Goal: Information Seeking & Learning: Learn about a topic

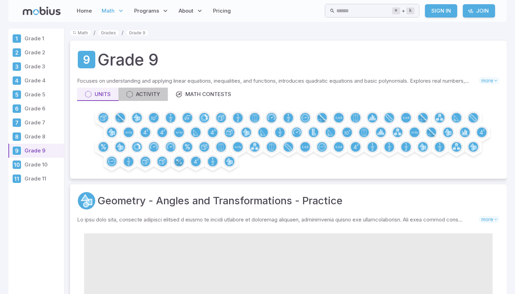
click at [144, 98] on div "Activity" at bounding box center [143, 94] width 34 height 8
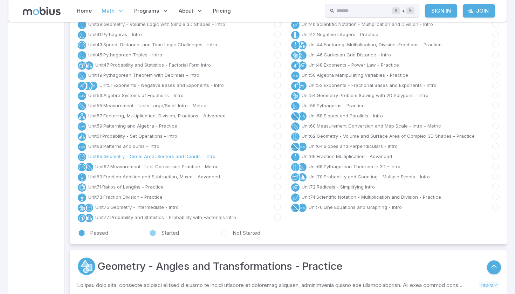
scroll to position [280, 0]
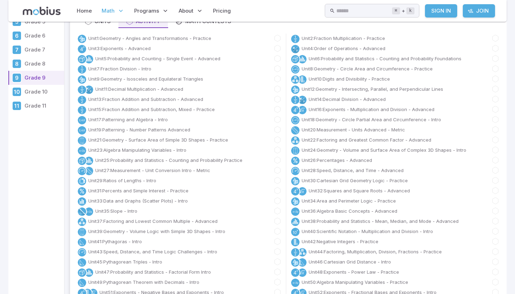
scroll to position [75, 0]
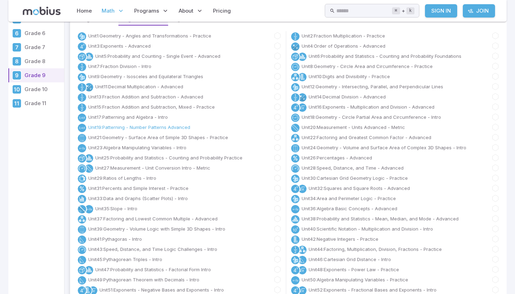
click at [124, 125] on link "Unit 19 : Patterning - Number Patterns Advanced" at bounding box center [139, 127] width 102 height 7
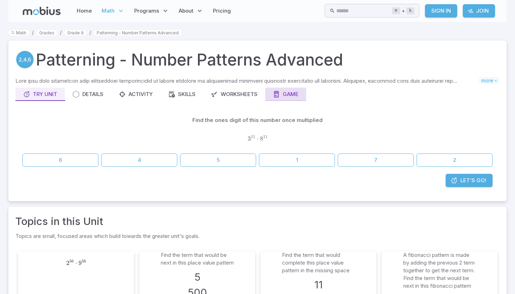
click at [292, 97] on div "Game" at bounding box center [286, 94] width 26 height 8
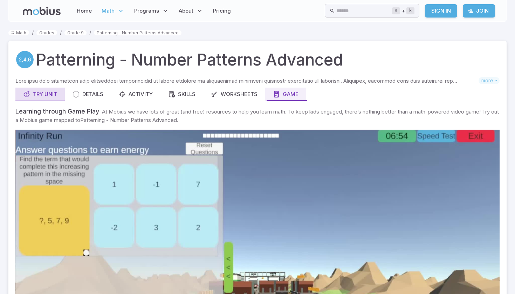
click at [48, 93] on div "Try Unit" at bounding box center [40, 94] width 34 height 8
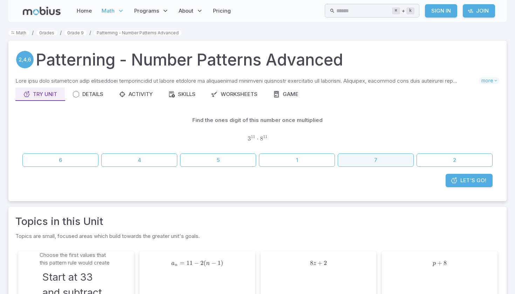
click at [372, 161] on button "7" at bounding box center [376, 159] width 76 height 13
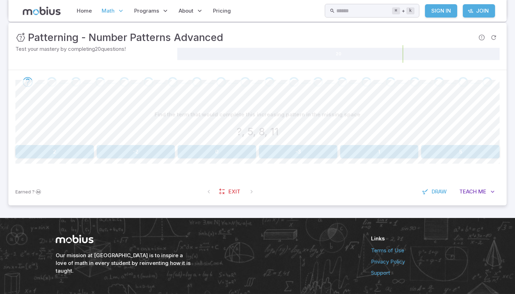
scroll to position [99, 0]
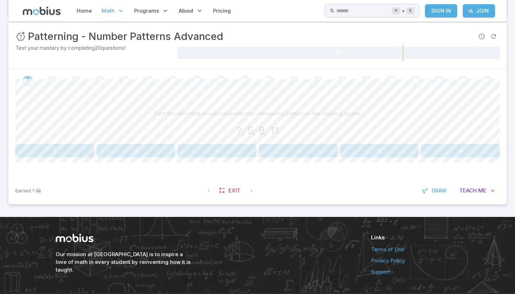
click at [71, 146] on button "2" at bounding box center [54, 150] width 78 height 13
click at [434, 152] on button "15" at bounding box center [460, 150] width 78 height 13
click at [289, 150] on button "23" at bounding box center [298, 150] width 78 height 13
click at [390, 144] on button "13" at bounding box center [379, 150] width 78 height 13
click at [144, 153] on button "8" at bounding box center [136, 150] width 78 height 13
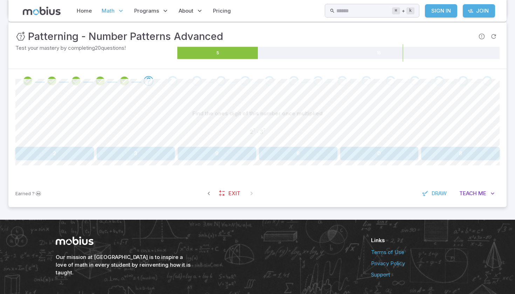
click at [469, 152] on button "8" at bounding box center [460, 153] width 78 height 13
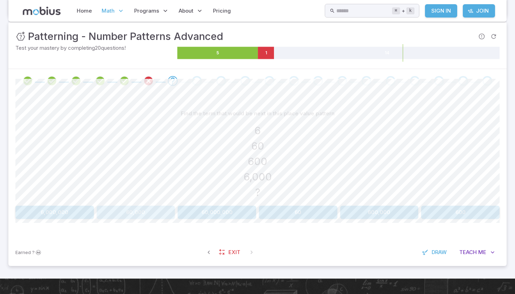
click at [139, 210] on button "60,000" at bounding box center [136, 212] width 78 height 13
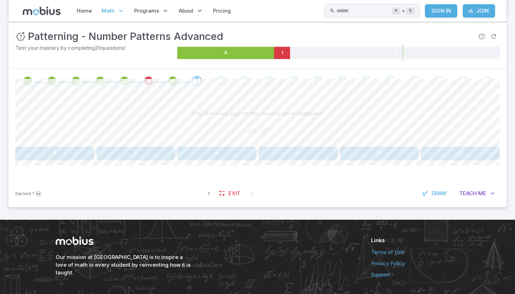
scroll to position [121, 0]
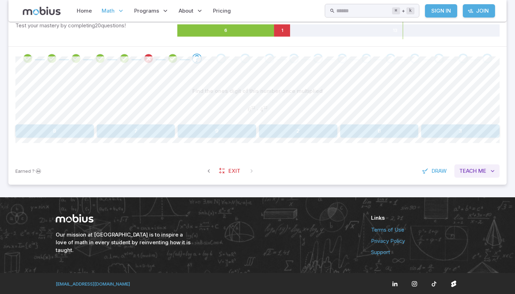
click at [474, 168] on span "Teach" at bounding box center [468, 171] width 18 height 8
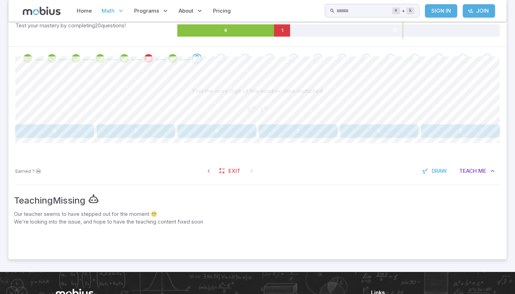
click at [310, 129] on button "2" at bounding box center [298, 130] width 78 height 13
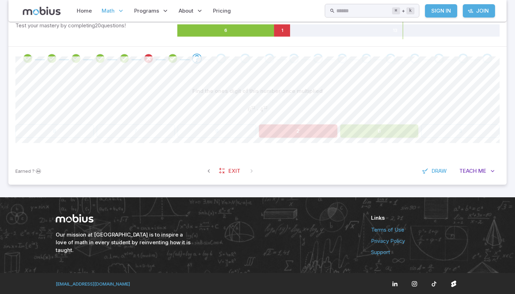
drag, startPoint x: 334, startPoint y: 0, endPoint x: 454, endPoint y: 76, distance: 142.3
click at [454, 76] on div "Find the ones digit of this number once multiplied 6 32 ⋅ 4 32 6^{32} \cdot 4^{…" at bounding box center [257, 113] width 484 height 87
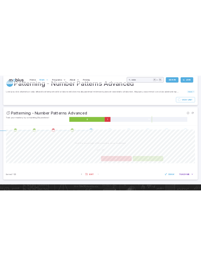
scroll to position [0, 0]
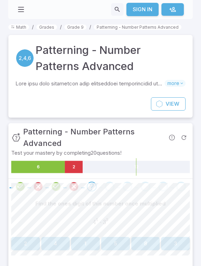
click at [183, 0] on div "Home Math Grade 1 Grade 2 Grade 3 Grade 4 Grade 5 Grade 6 Grade 7 Grade 8 Grade…" at bounding box center [100, 9] width 184 height 19
